Goal: Transaction & Acquisition: Purchase product/service

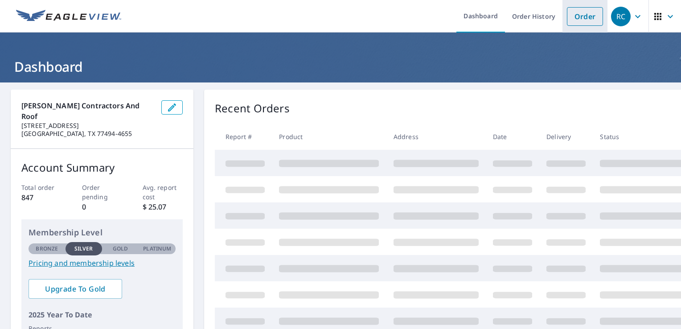
click at [569, 22] on link "Order" at bounding box center [585, 16] width 36 height 19
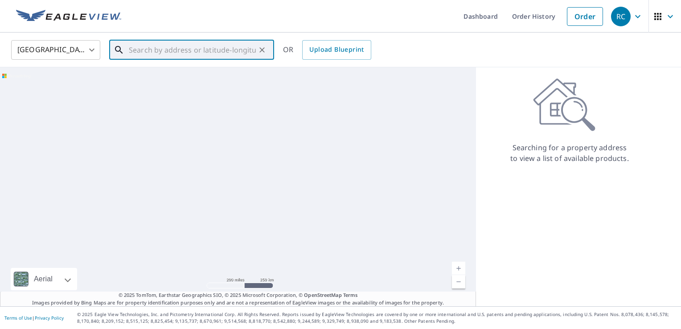
click at [179, 53] on input "text" at bounding box center [192, 49] width 127 height 25
paste input "[STREET_ADDRESS][US_STATE]"
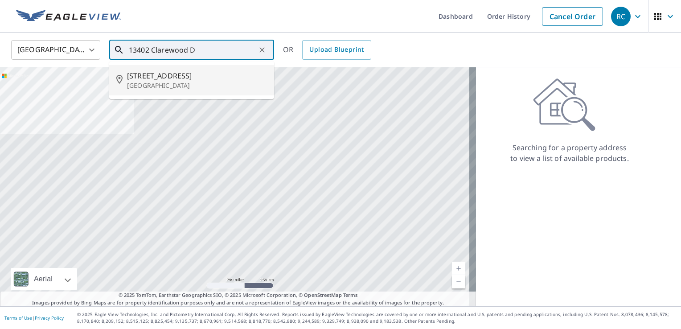
click at [192, 82] on p "[GEOGRAPHIC_DATA]" at bounding box center [197, 85] width 140 height 9
type input "[STREET_ADDRESS][PERSON_NAME]"
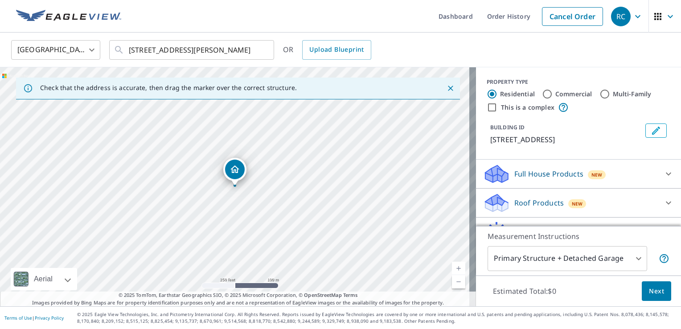
click at [452, 266] on link "Current Level 17, Zoom In" at bounding box center [458, 268] width 13 height 13
click at [452, 266] on link "Current Level 18, Zoom In" at bounding box center [458, 268] width 13 height 13
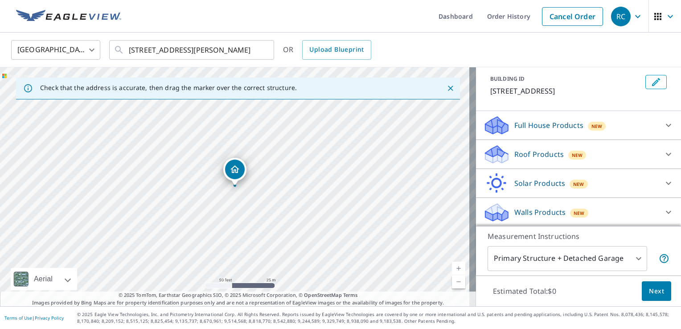
click at [627, 156] on div "Roof Products New" at bounding box center [570, 154] width 175 height 21
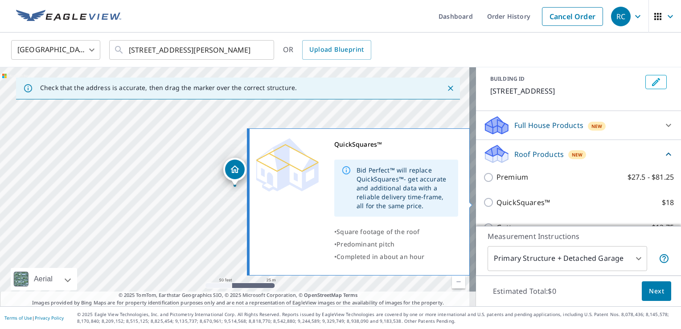
click at [548, 206] on label "QuickSquares™ $18" at bounding box center [584, 202] width 177 height 11
click at [496, 206] on input "QuickSquares™ $18" at bounding box center [489, 202] width 13 height 11
checkbox input "true"
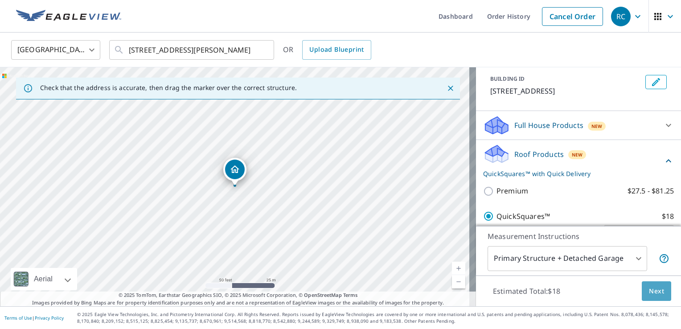
click at [649, 290] on span "Next" at bounding box center [656, 291] width 15 height 11
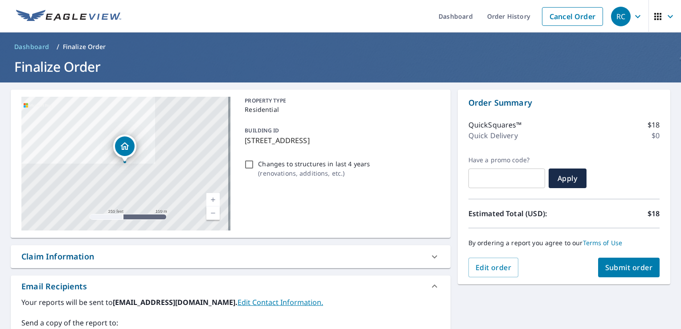
click at [618, 266] on span "Submit order" at bounding box center [629, 267] width 48 height 10
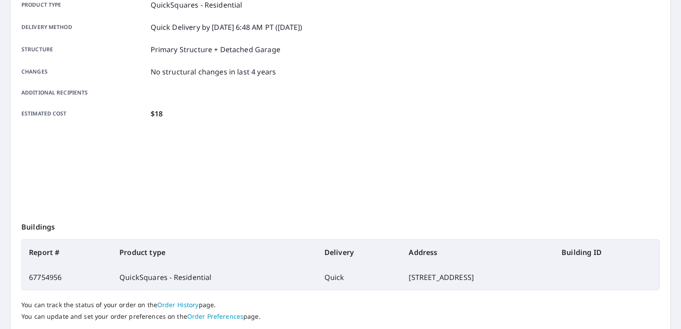
scroll to position [195, 0]
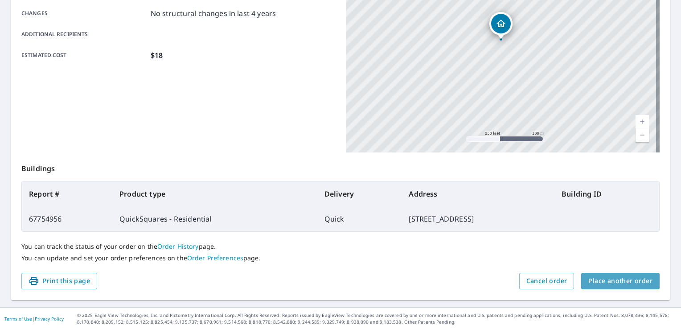
click at [615, 280] on span "Place another order" at bounding box center [620, 280] width 64 height 11
